Goal: Transaction & Acquisition: Purchase product/service

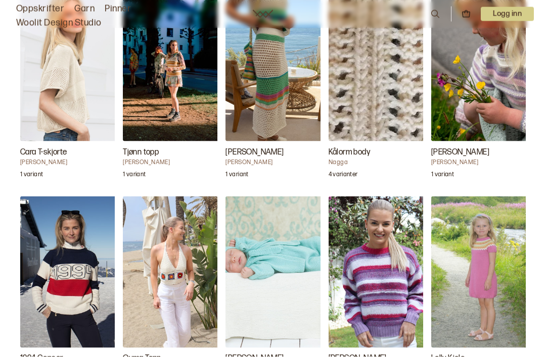
scroll to position [1299, 0]
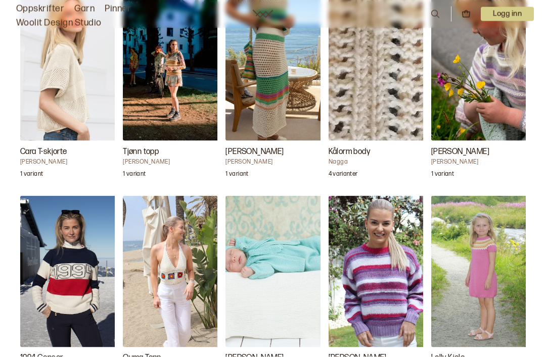
click at [394, 268] on img "Orina Genser" at bounding box center [379, 272] width 101 height 152
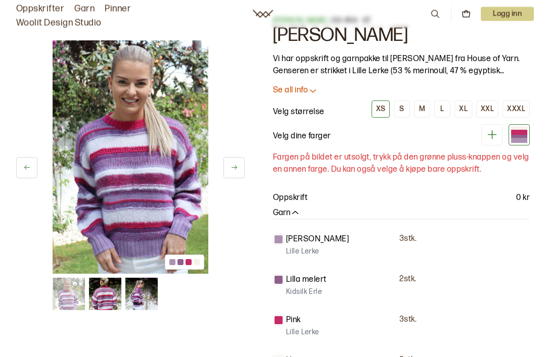
scroll to position [25, 0]
click at [313, 90] on icon at bounding box center [313, 90] width 10 height 10
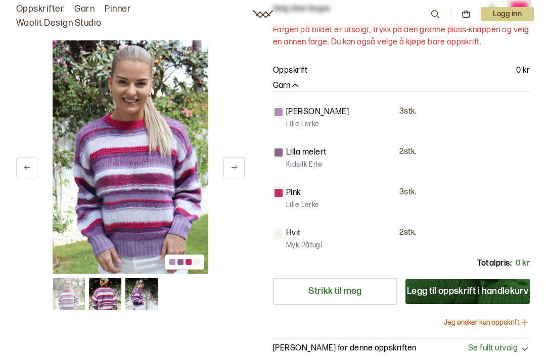
scroll to position [485, 0]
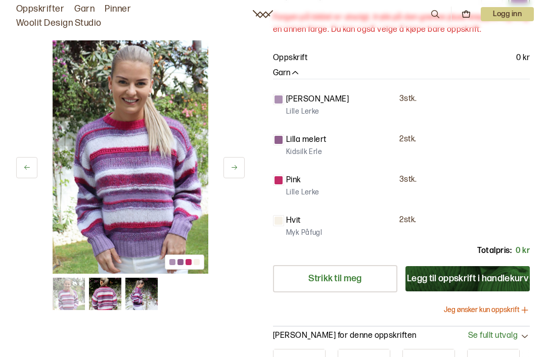
click at [156, 183] on img at bounding box center [131, 157] width 156 height 234
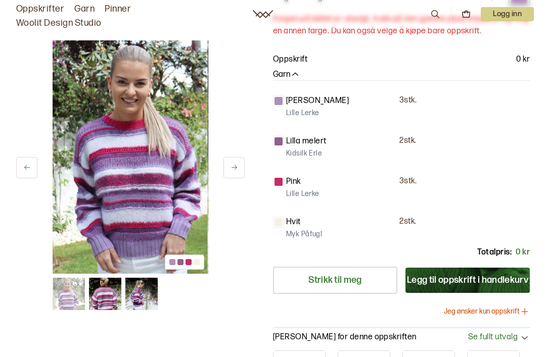
scroll to position [482, 0]
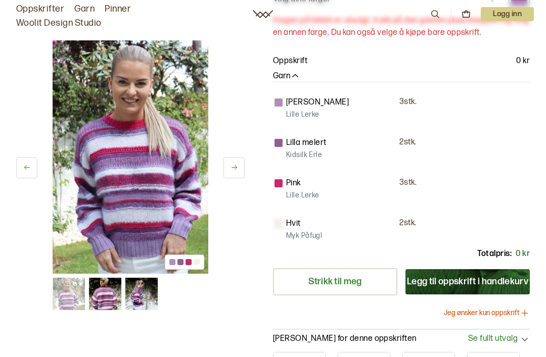
click at [160, 207] on img at bounding box center [131, 157] width 156 height 234
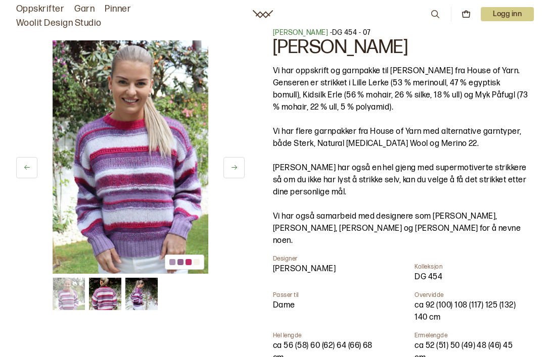
scroll to position [0, 0]
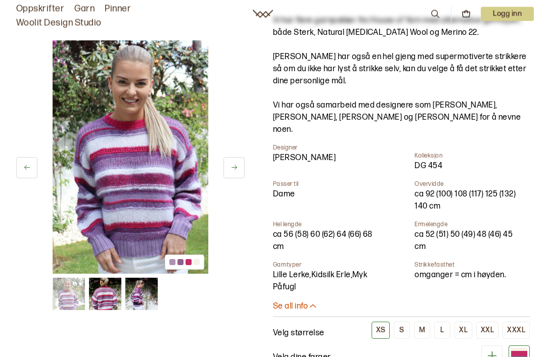
click at [228, 168] on button at bounding box center [233, 167] width 21 height 21
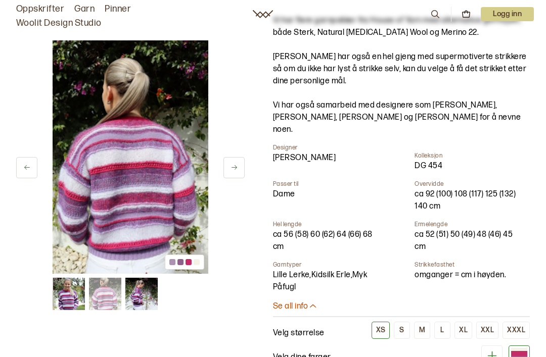
click at [244, 170] on button at bounding box center [233, 167] width 21 height 21
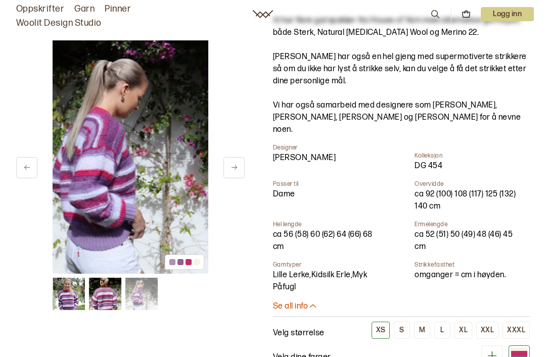
click at [238, 164] on button at bounding box center [233, 167] width 21 height 21
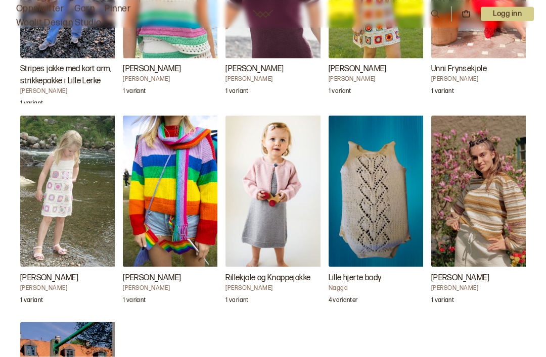
scroll to position [2192, 0]
